Goal: Complete application form

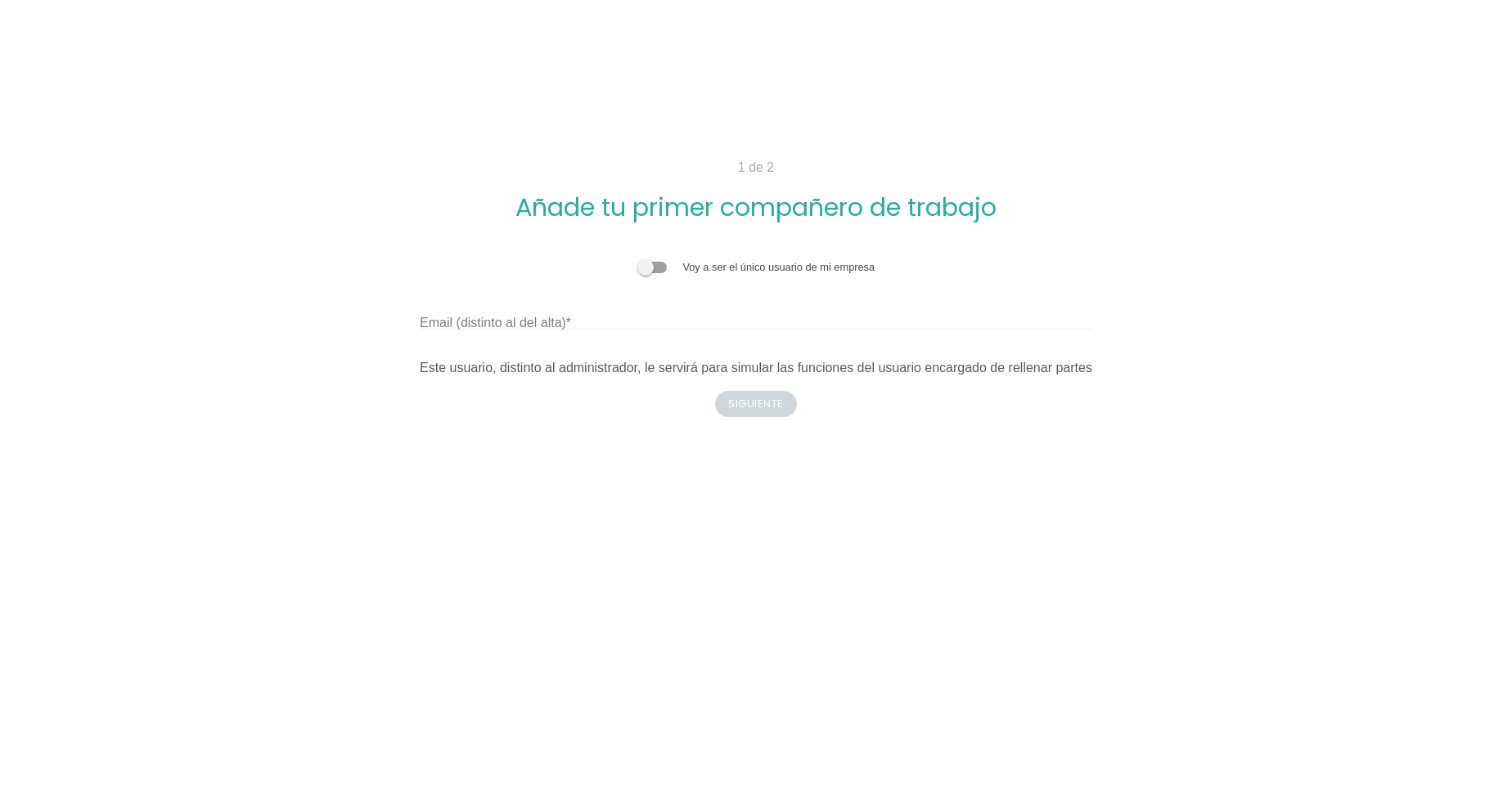
click at [654, 265] on span at bounding box center [652, 267] width 30 height 12
click at [637, 259] on input "checkbox" at bounding box center [637, 259] width 0 height 0
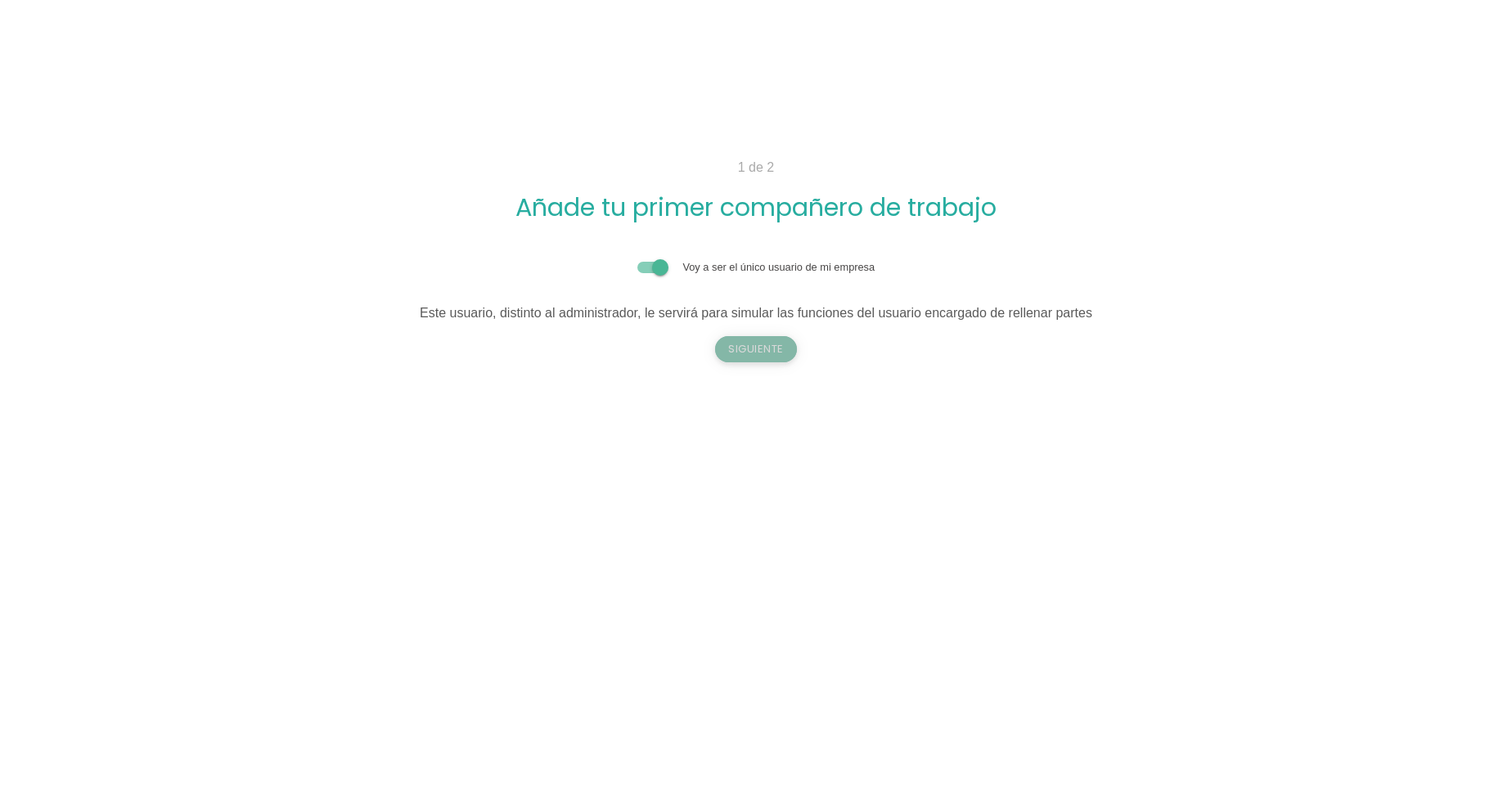
click at [749, 350] on button "Siguiente" at bounding box center [756, 348] width 82 height 26
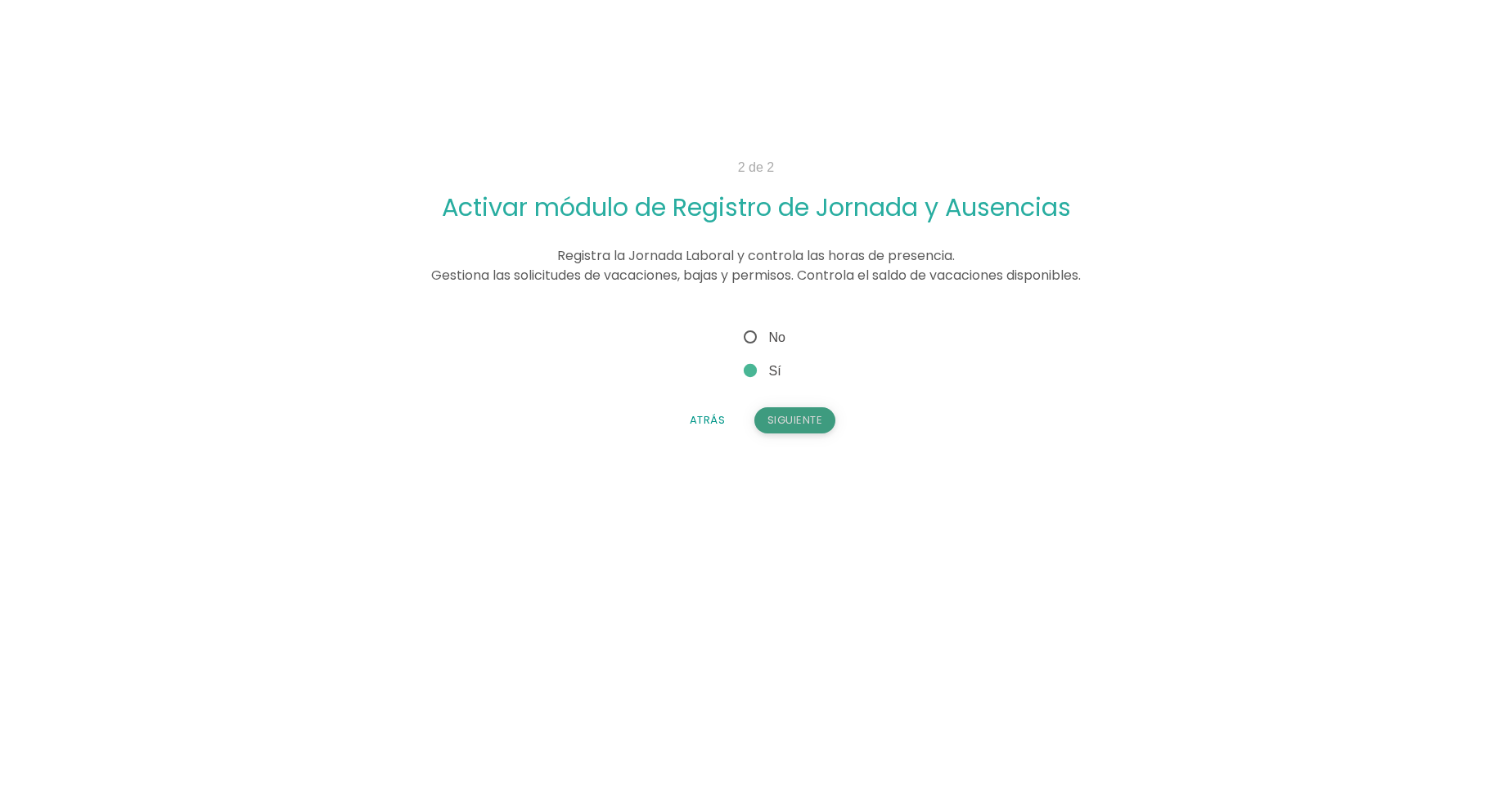
click at [795, 419] on button "Siguiente" at bounding box center [794, 420] width 82 height 26
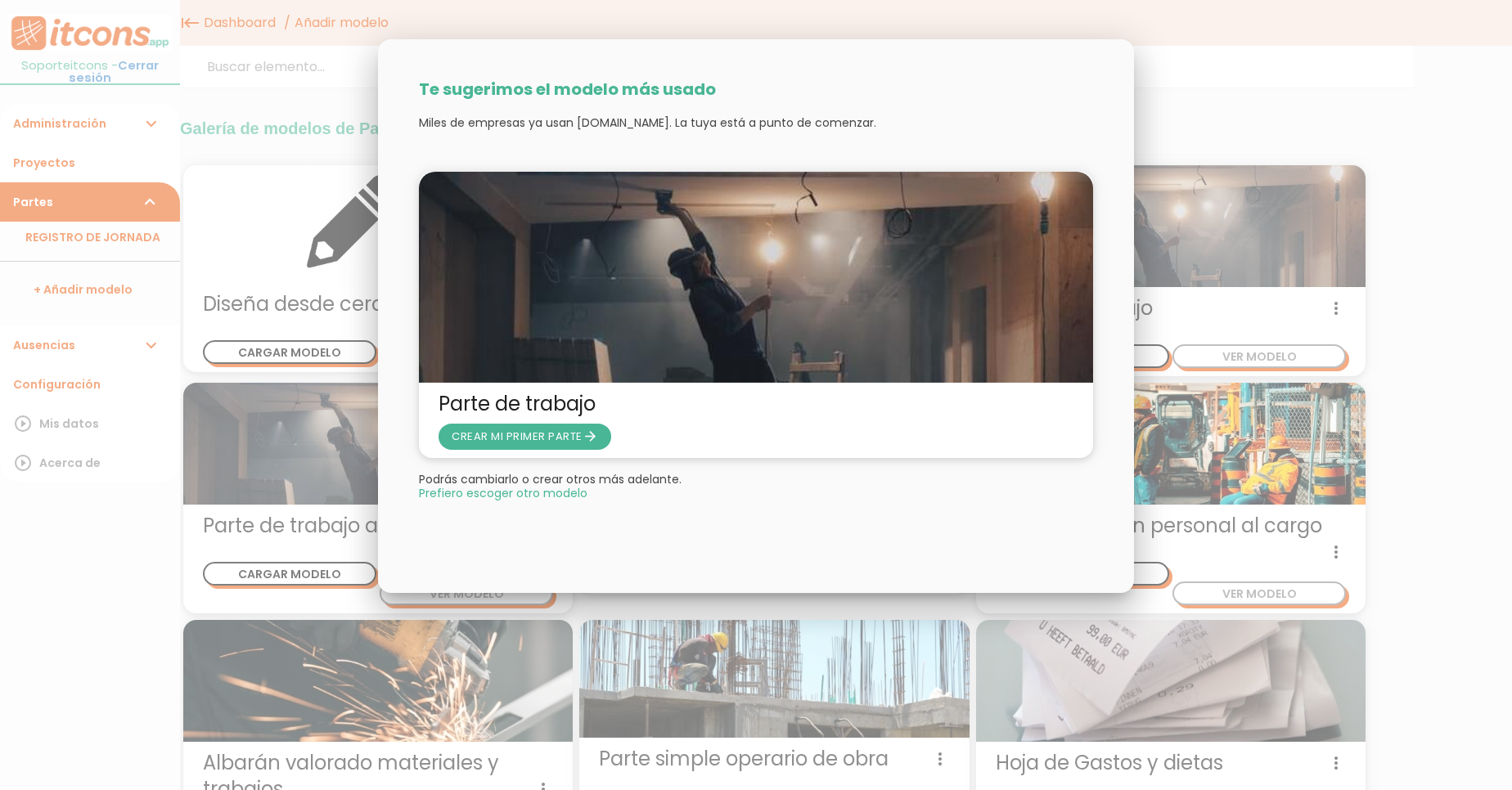
click at [305, 105] on div at bounding box center [756, 297] width 1512 height 988
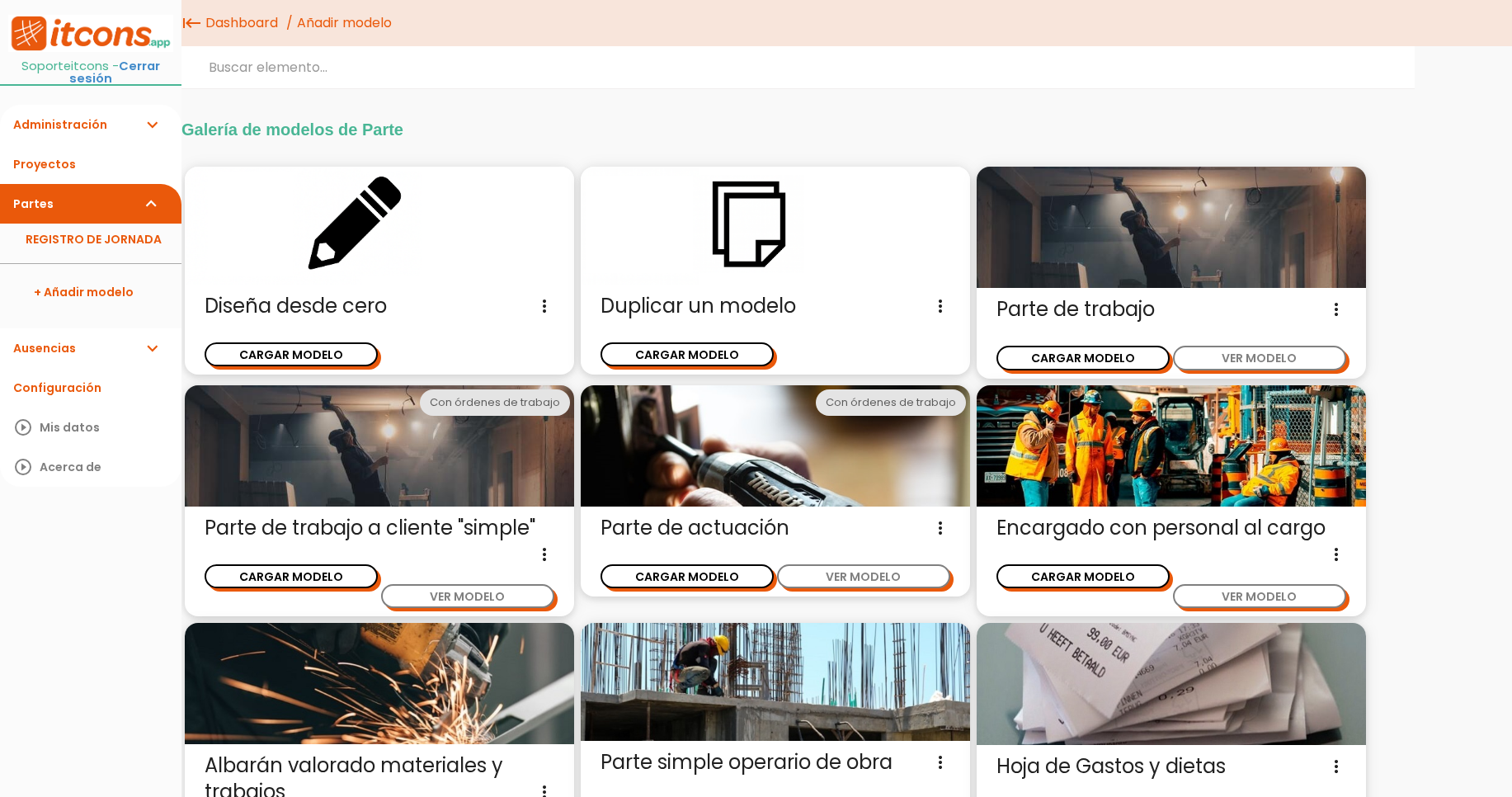
click at [105, 119] on link "Administración expand_more" at bounding box center [90, 125] width 182 height 39
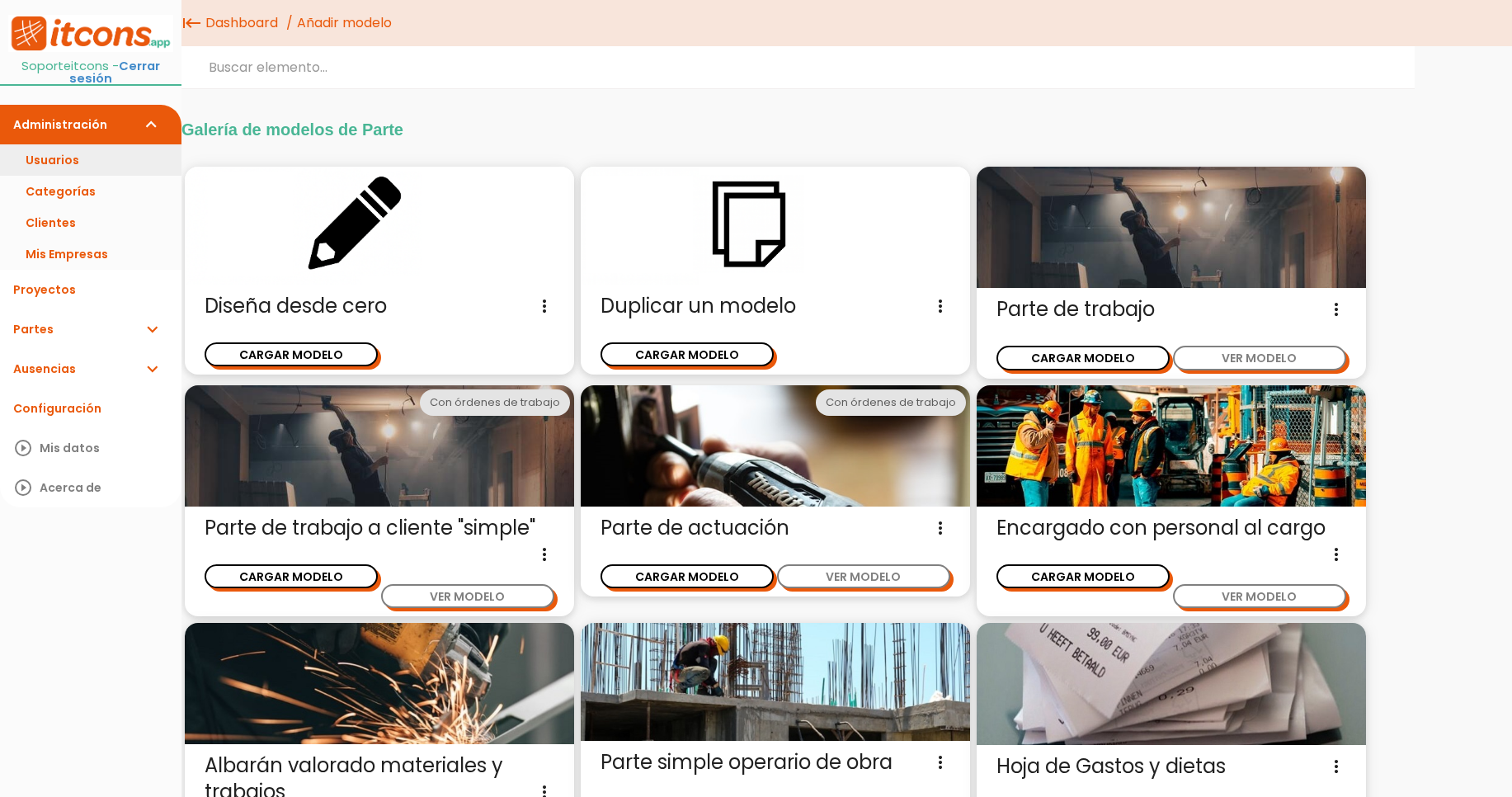
click at [87, 144] on link "Usuarios" at bounding box center [90, 160] width 182 height 32
